Goal: Transaction & Acquisition: Purchase product/service

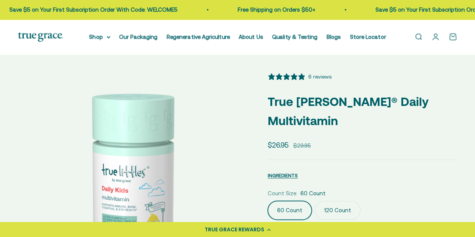
select select "3"
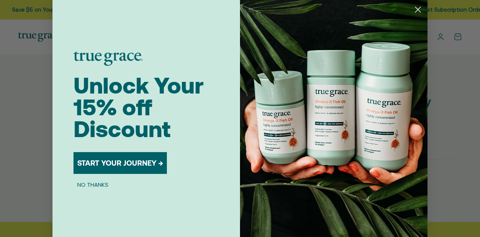
click at [88, 184] on button "NO THANKS" at bounding box center [93, 184] width 39 height 9
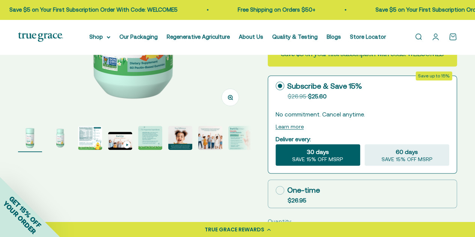
scroll to position [188, 0]
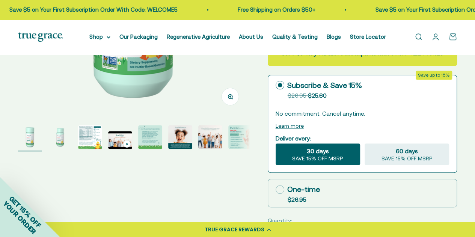
click at [86, 132] on img "Go to item 3" at bounding box center [90, 137] width 24 height 24
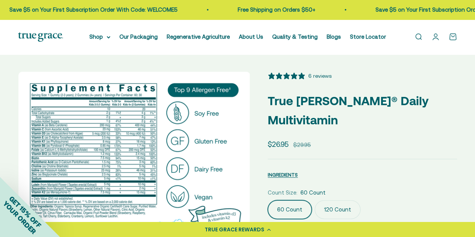
scroll to position [0, 0]
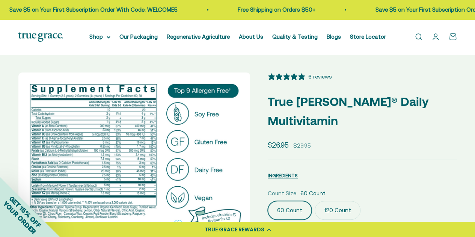
click at [333, 201] on label "120 Count" at bounding box center [337, 210] width 46 height 19
click at [268, 200] on input "120 Count" at bounding box center [267, 200] width 0 height 0
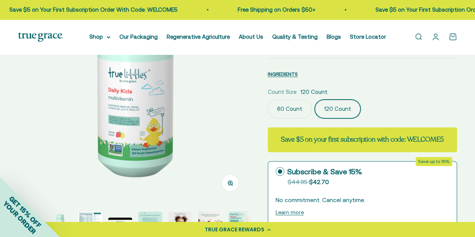
scroll to position [150, 0]
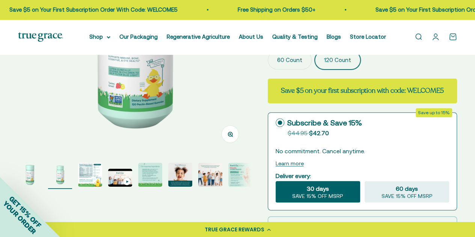
click at [89, 182] on img "Go to item 3" at bounding box center [90, 174] width 24 height 24
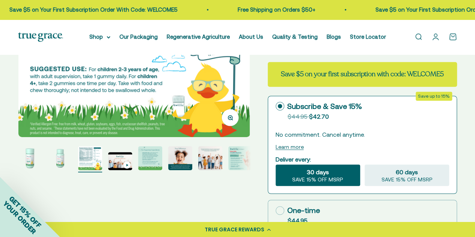
scroll to position [188, 0]
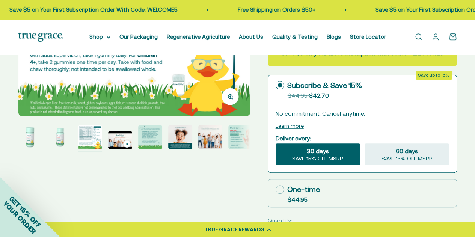
click at [300, 183] on div "One-time" at bounding box center [297, 188] width 44 height 11
click at [275, 189] on input "One-time $44.95" at bounding box center [275, 189] width 0 height 0
radio input "true"
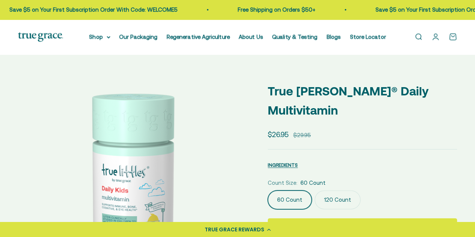
select select "3"
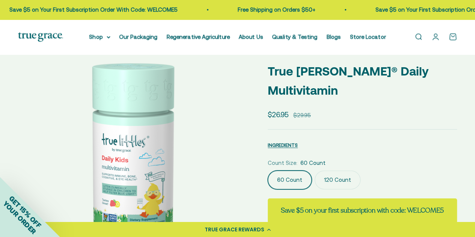
scroll to position [38, 0]
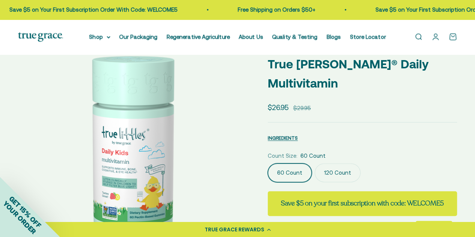
click at [340, 163] on label "120 Count" at bounding box center [337, 172] width 46 height 19
click at [268, 163] on input "120 Count" at bounding box center [267, 163] width 0 height 0
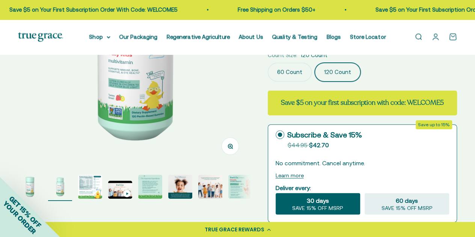
scroll to position [150, 0]
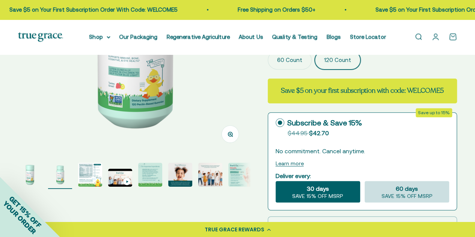
click at [410, 184] on span "60 days" at bounding box center [406, 188] width 22 height 9
click at [364, 180] on input "60 days SAVE 15% OFF MSRP" at bounding box center [364, 180] width 0 height 0
radio input "true"
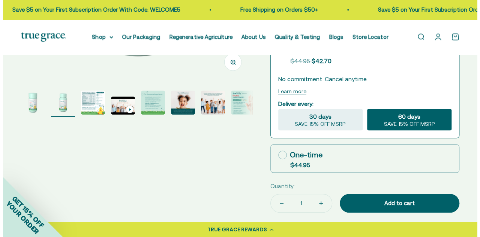
scroll to position [225, 0]
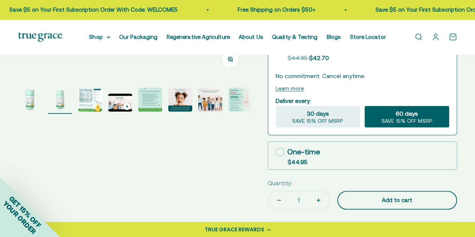
click at [415, 195] on div "Add to cart" at bounding box center [397, 199] width 90 height 9
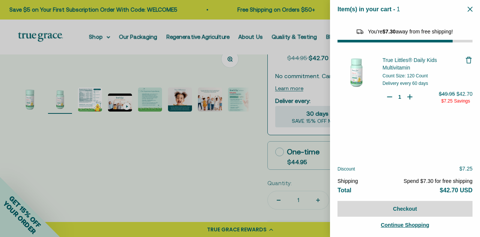
select select "46081230438614"
select select "46284026183894"
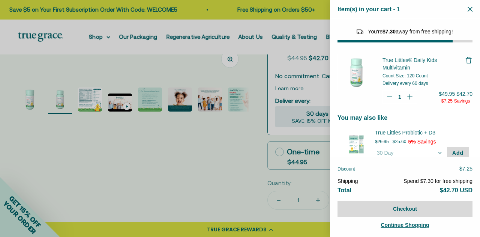
click at [473, 9] on div "Item(s) in your cart - 1 items 1" at bounding box center [405, 9] width 150 height 19
click at [470, 8] on icon "Close" at bounding box center [470, 9] width 5 height 5
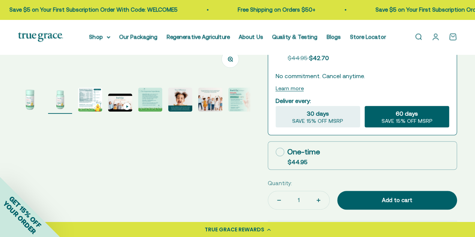
click at [454, 36] on div "0" at bounding box center [457, 34] width 6 height 6
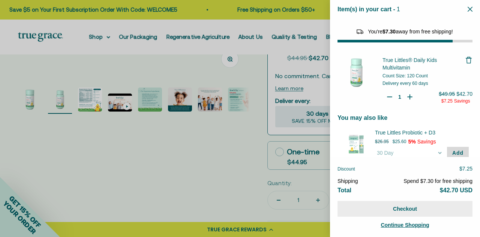
click at [409, 209] on button "Checkout" at bounding box center [405, 209] width 135 height 16
